Goal: Find specific page/section: Find specific page/section

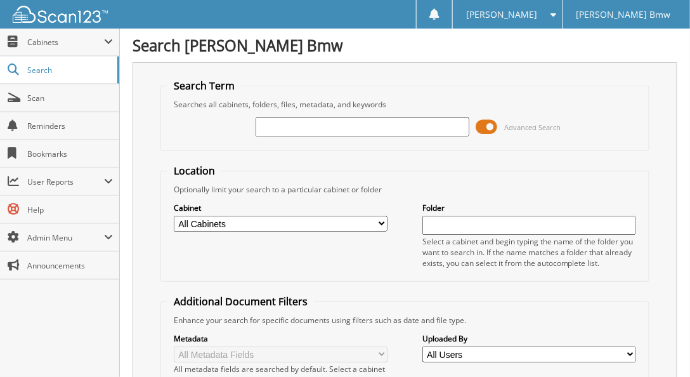
click at [305, 125] on input "text" at bounding box center [362, 126] width 214 height 19
type input "J969407"
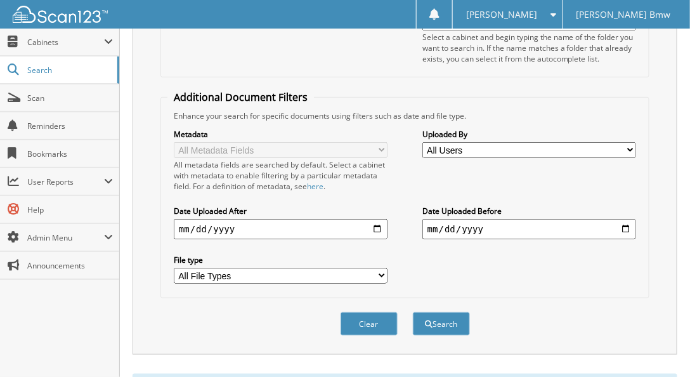
scroll to position [217, 0]
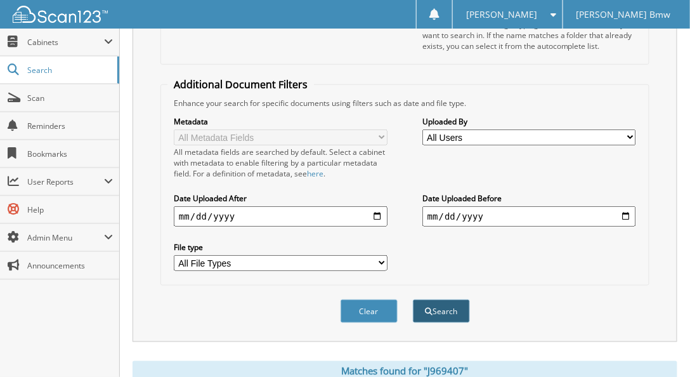
click at [452, 299] on button "Search" at bounding box center [441, 310] width 57 height 23
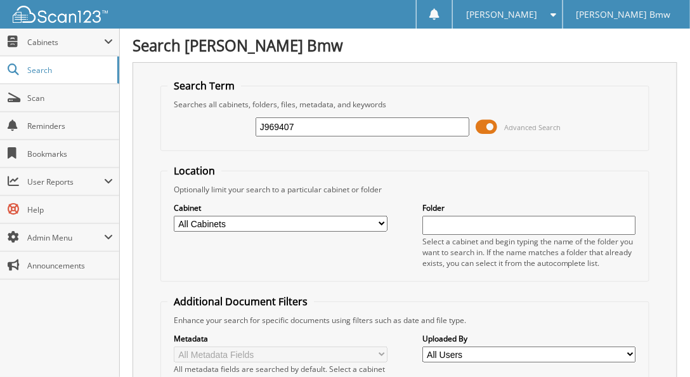
click at [484, 120] on span at bounding box center [486, 126] width 22 height 19
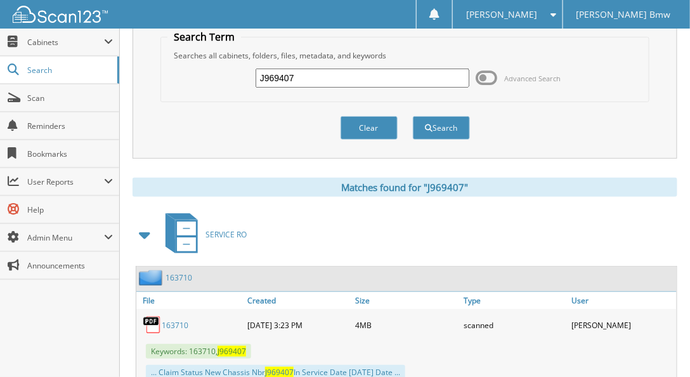
scroll to position [87, 0]
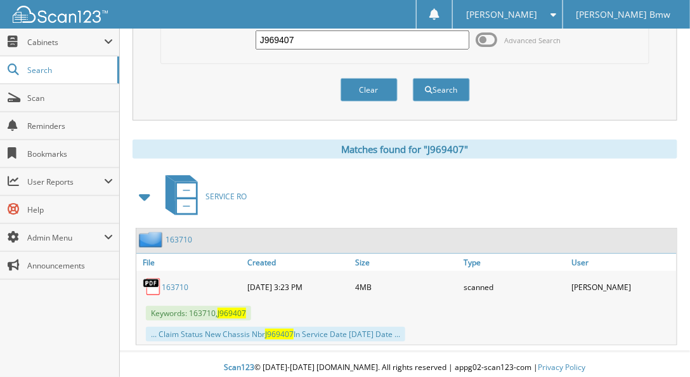
click at [174, 234] on link "163710" at bounding box center [178, 239] width 27 height 11
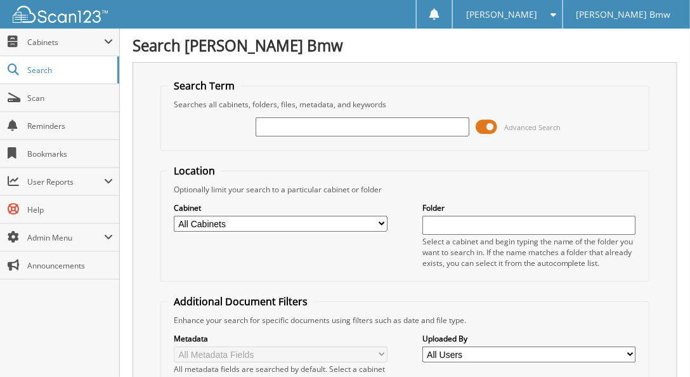
click at [484, 129] on span at bounding box center [486, 126] width 22 height 19
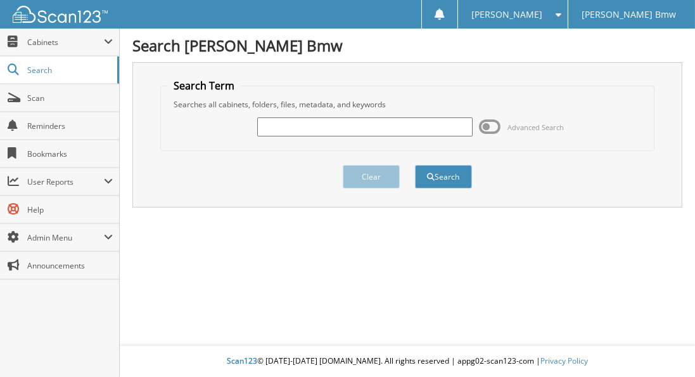
click at [354, 123] on input "text" at bounding box center [365, 126] width 216 height 19
type input "183427"
click at [415, 165] on button "Search" at bounding box center [443, 176] width 57 height 23
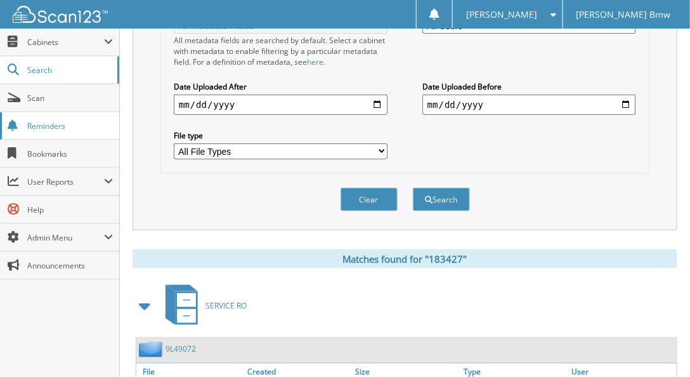
scroll to position [216, 0]
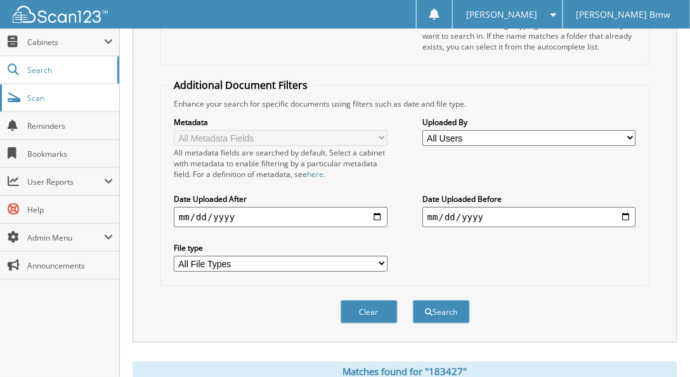
click at [61, 96] on span "Scan" at bounding box center [70, 98] width 86 height 11
